Goal: Use online tool/utility: Utilize a website feature to perform a specific function

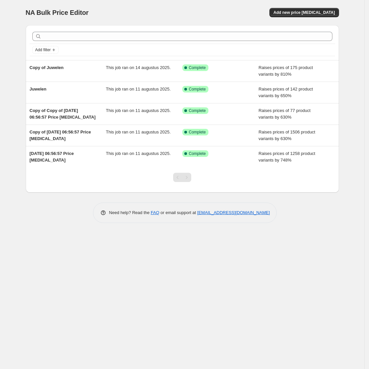
click at [363, 45] on div "NA Bulk Price Editor. This page is ready NA Bulk Price Editor Add new price [ME…" at bounding box center [182, 184] width 365 height 369
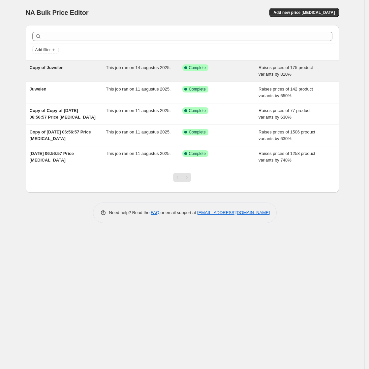
click at [224, 74] on div "Success Complete Complete" at bounding box center [221, 70] width 77 height 13
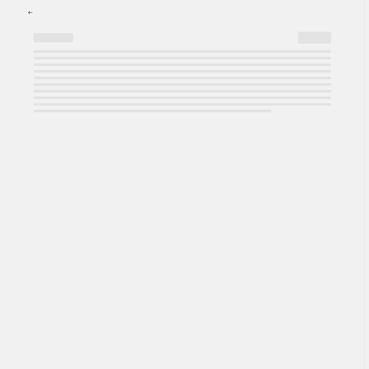
select select "percentage"
select select "pp"
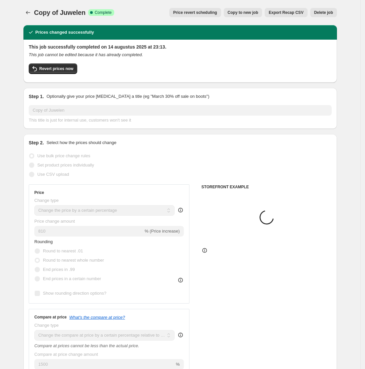
select select "collection"
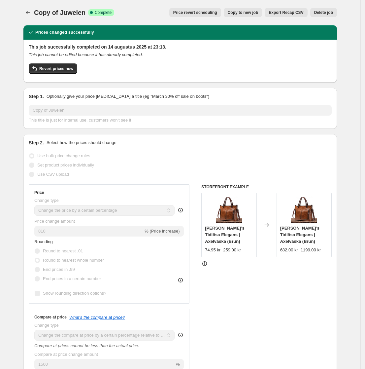
click at [259, 14] on span "Copy to new job" at bounding box center [243, 12] width 31 height 5
select select "percentage"
select select "pp"
select select "collection"
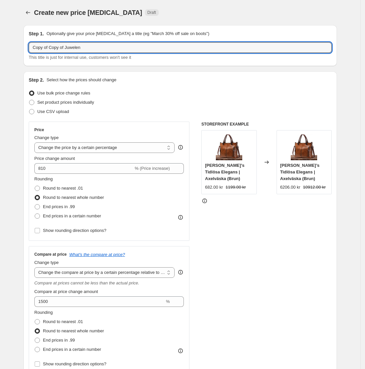
drag, startPoint x: 91, startPoint y: 50, endPoint x: 10, endPoint y: 46, distance: 81.3
type input "Dieren"
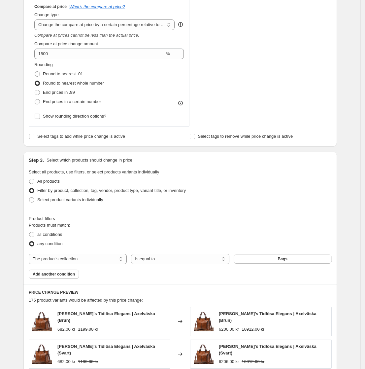
scroll to position [413, 0]
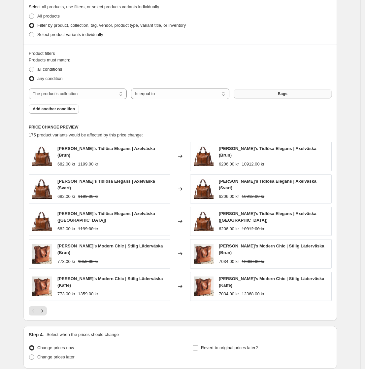
click at [267, 92] on button "Bags" at bounding box center [283, 93] width 98 height 9
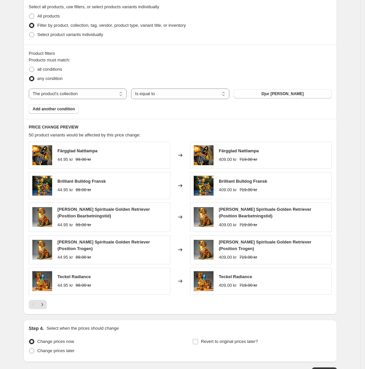
scroll to position [124, 0]
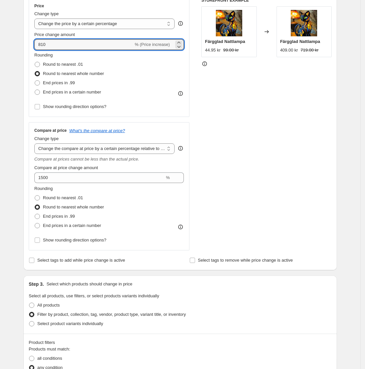
drag, startPoint x: 53, startPoint y: 47, endPoint x: 33, endPoint y: 46, distance: 19.9
click at [35, 48] on div "Price Change type Change the price to a certain amount Change the price by a ce…" at bounding box center [109, 57] width 161 height 119
click at [54, 47] on input "1" at bounding box center [83, 44] width 99 height 11
type input "1143"
click at [341, 119] on div "Create new price [MEDICAL_DATA]. This page is ready Create new price [MEDICAL_D…" at bounding box center [181, 290] width 330 height 829
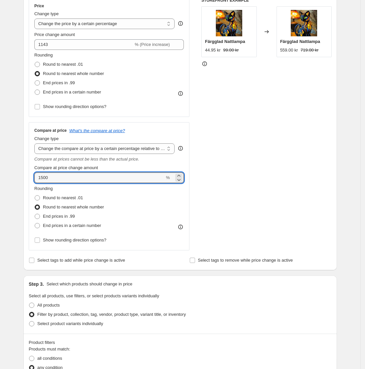
drag, startPoint x: 57, startPoint y: 176, endPoint x: 35, endPoint y: 179, distance: 22.3
click at [35, 179] on div "Compare at price What's the compare at price? Change type Change the compare at…" at bounding box center [109, 186] width 161 height 128
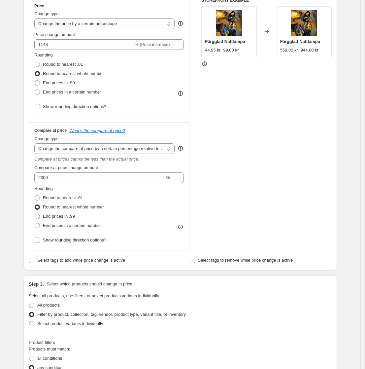
click at [16, 179] on div "Create new price [MEDICAL_DATA]. This page is ready Create new price [MEDICAL_D…" at bounding box center [180, 290] width 361 height 829
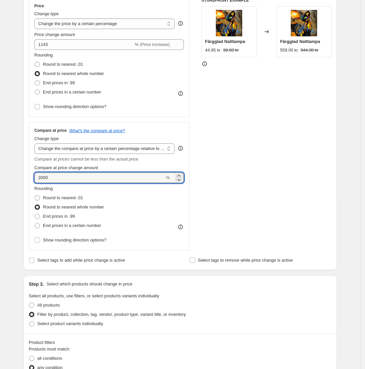
drag, startPoint x: 58, startPoint y: 176, endPoint x: 22, endPoint y: 181, distance: 37.0
click at [28, 179] on div "Step 2. Select how the prices should change Use bulk price change rules Set pro…" at bounding box center [180, 109] width 314 height 323
type input "2500"
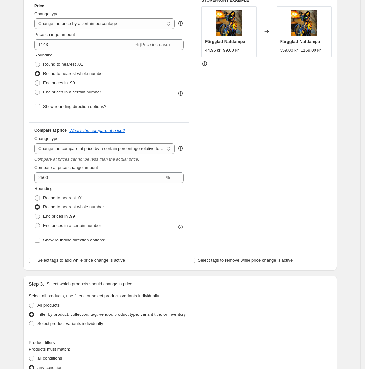
click at [22, 181] on div "Step 1. Optionally give your price [MEDICAL_DATA] a title (eg "March 30% off sa…" at bounding box center [177, 280] width 319 height 769
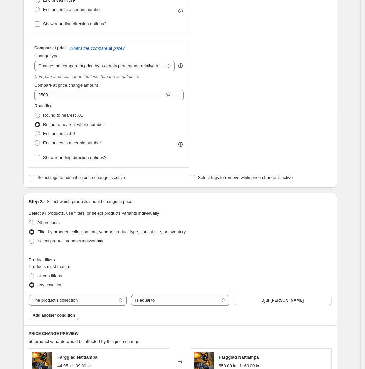
scroll to position [454, 0]
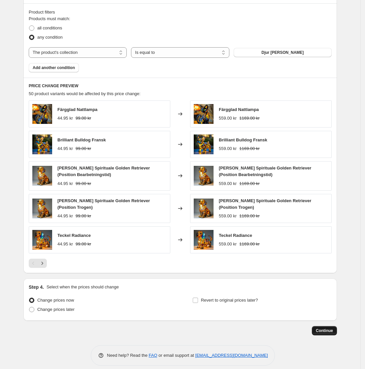
click at [327, 330] on span "Continue" at bounding box center [324, 330] width 17 height 5
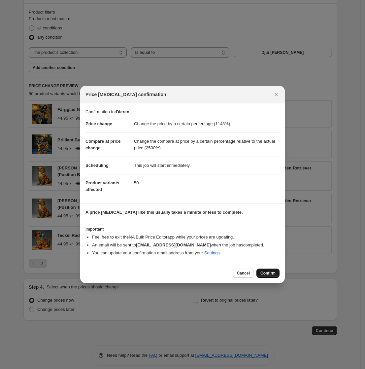
click at [266, 276] on button "Confirm" at bounding box center [268, 272] width 23 height 9
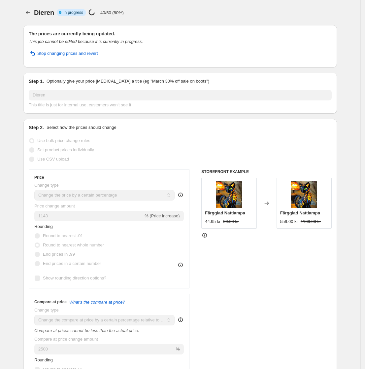
select select "percentage"
select select "pp"
select select "collection"
